Goal: Task Accomplishment & Management: Use online tool/utility

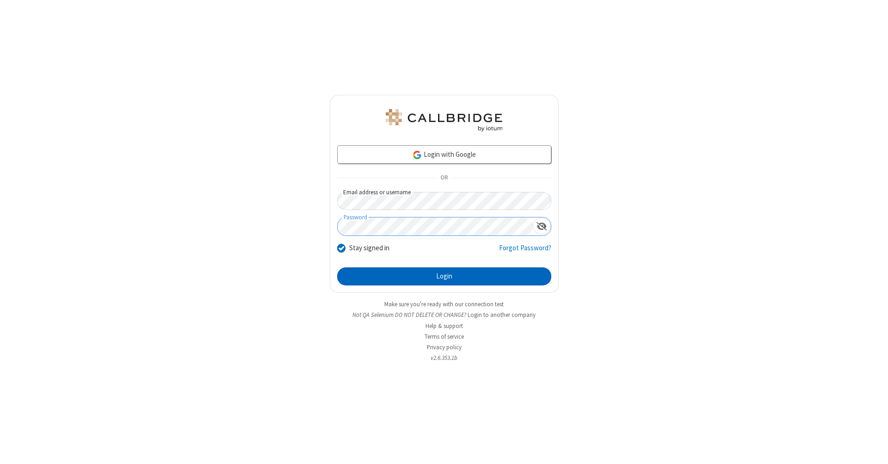
click at [444, 277] on button "Login" at bounding box center [444, 276] width 214 height 19
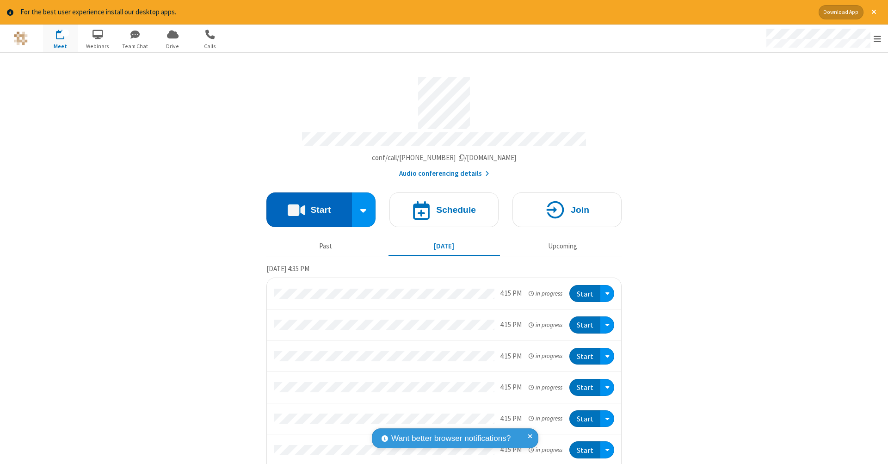
click at [305, 205] on button "Start" at bounding box center [309, 209] width 86 height 35
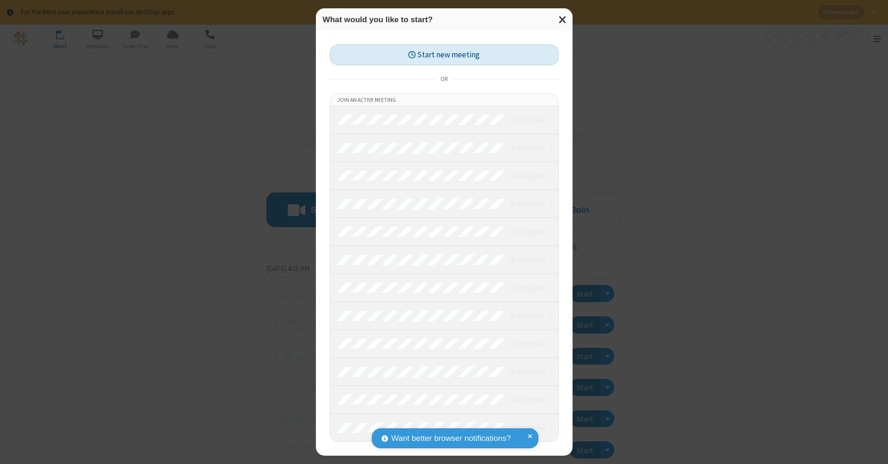
click at [444, 55] on button "Start new meeting" at bounding box center [444, 54] width 229 height 21
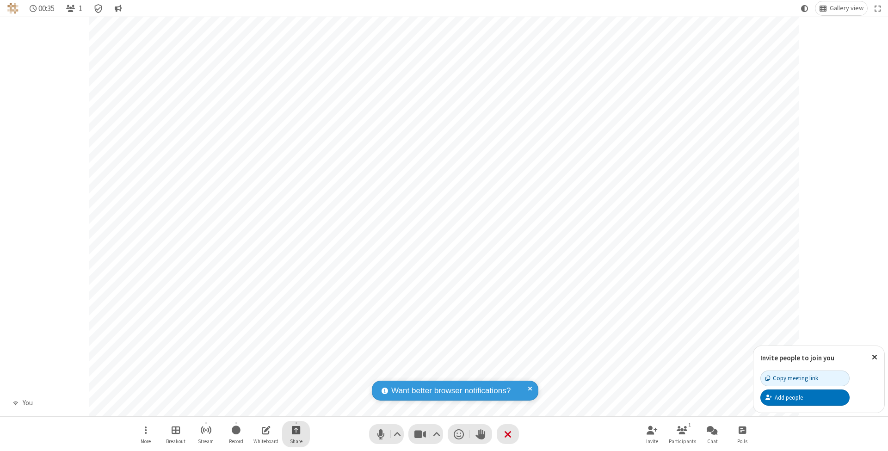
click at [296, 430] on span "Start sharing" at bounding box center [296, 430] width 9 height 12
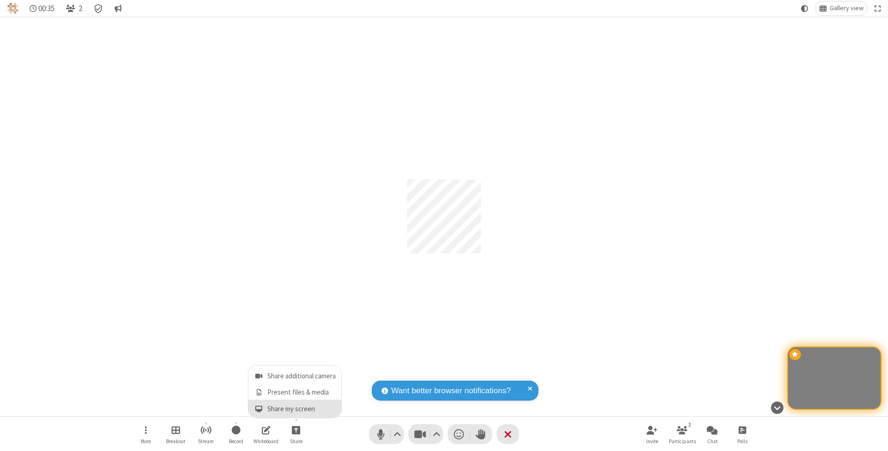
click at [259, 408] on span "Share my screen" at bounding box center [258, 409] width 11 height 8
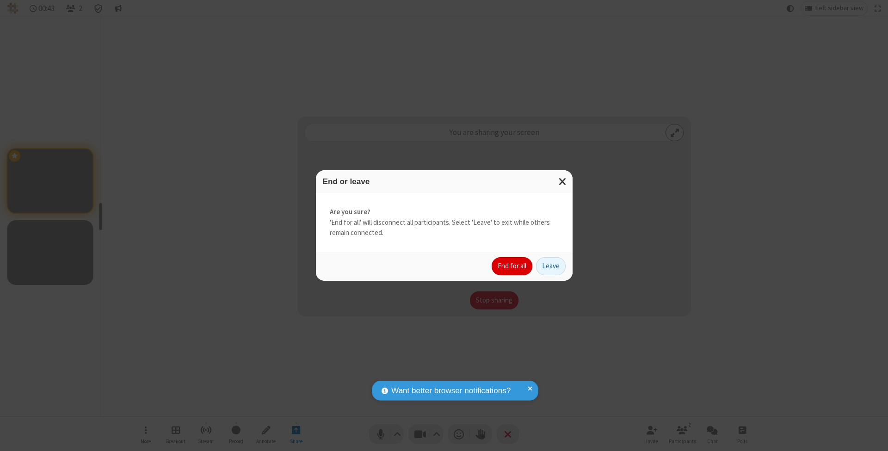
click at [512, 265] on button "End for all" at bounding box center [512, 266] width 41 height 19
